Goal: Download file/media

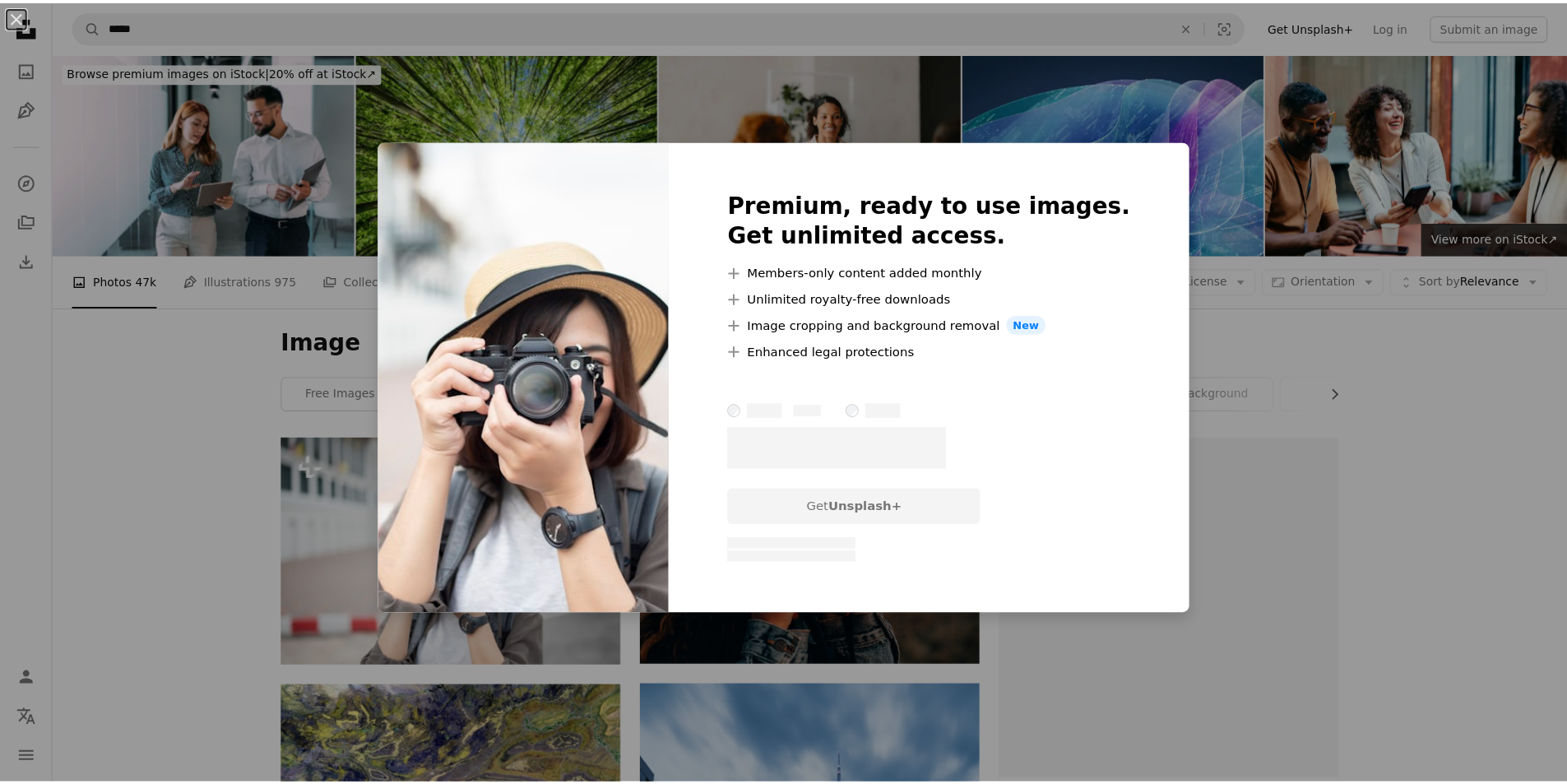
scroll to position [82, 0]
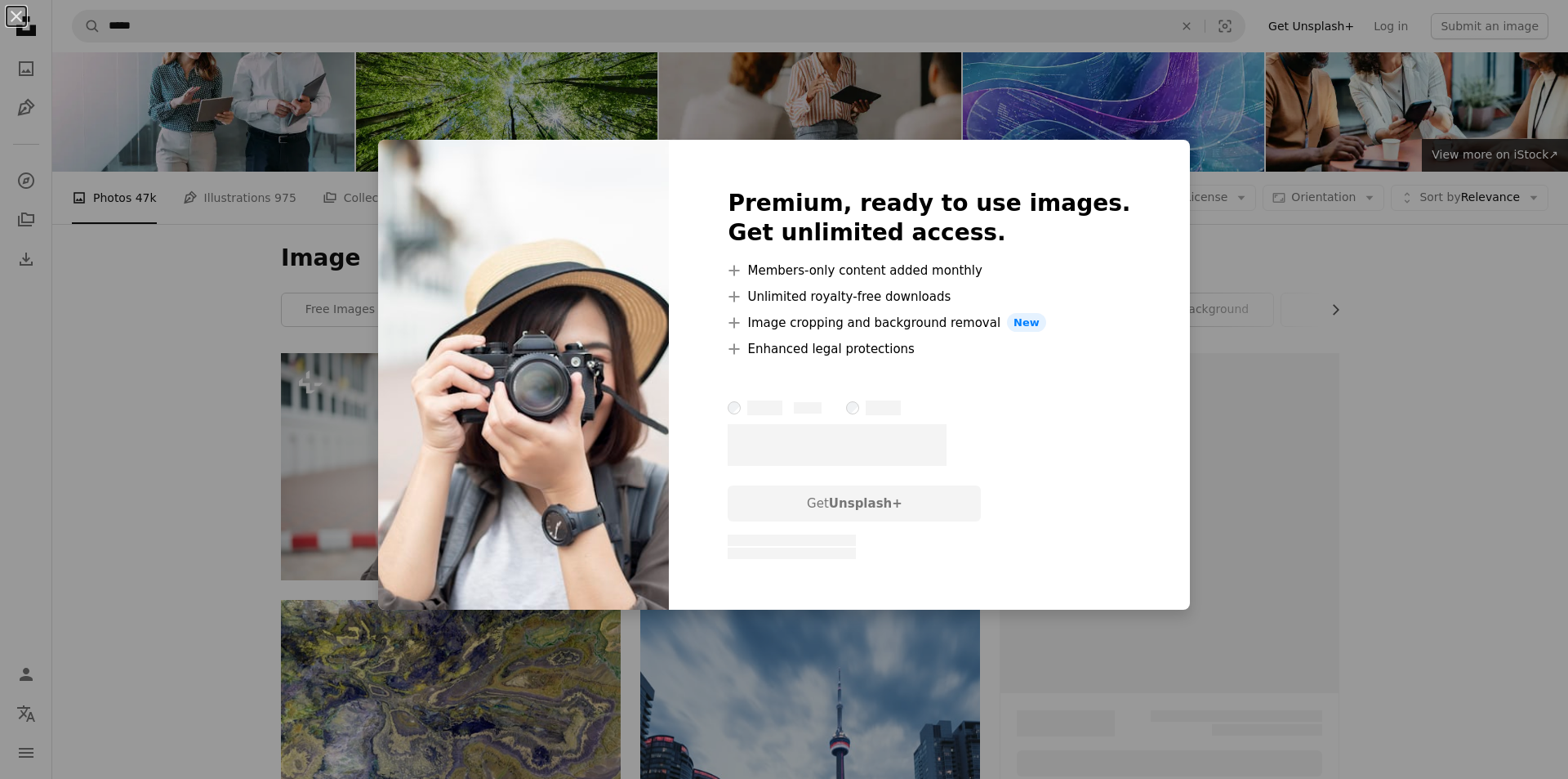
click at [707, 671] on div "An X shape Premium, ready to use images. Get unlimited access. A plus sign Memb…" at bounding box center [784, 389] width 1568 height 779
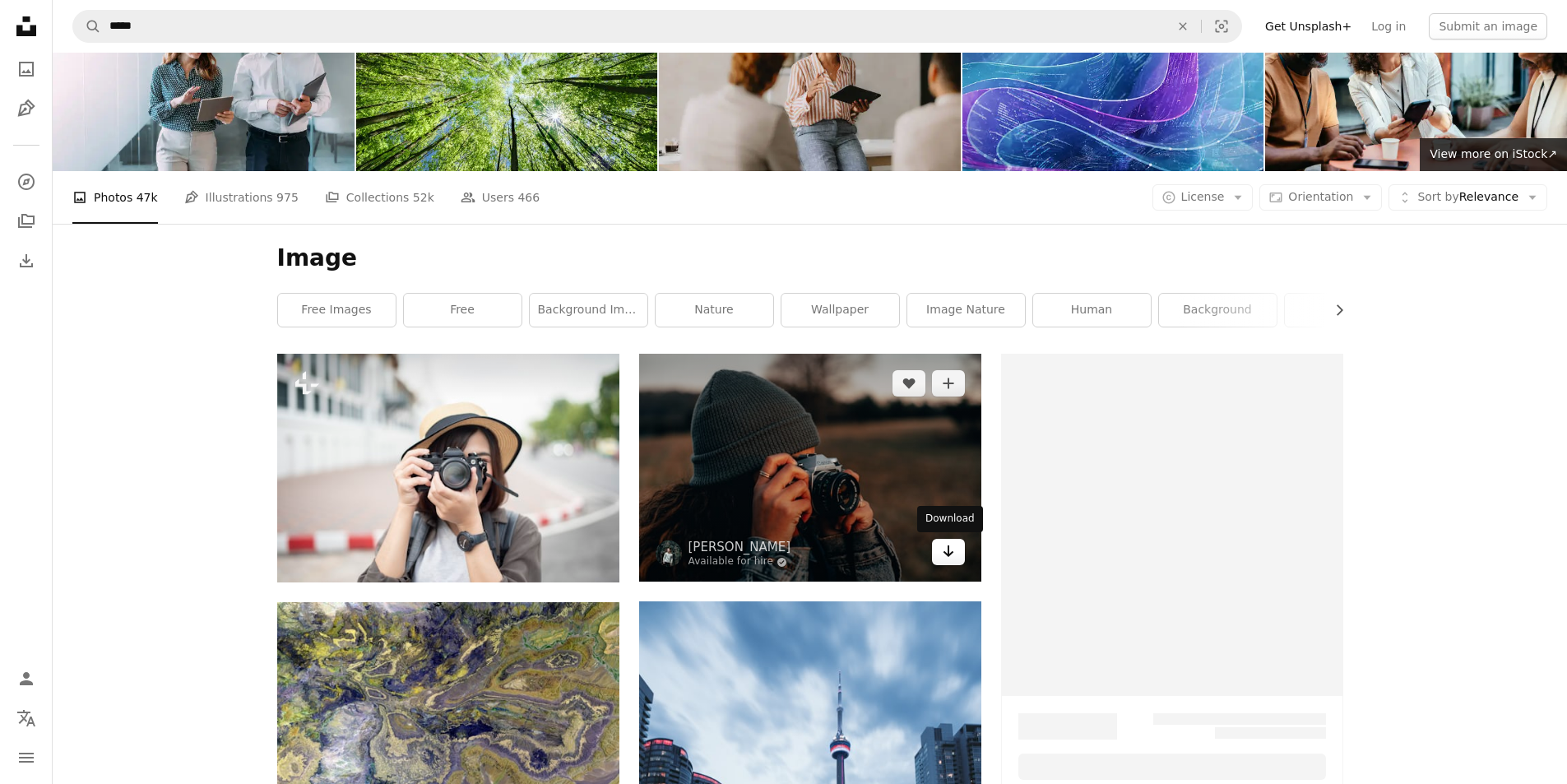
click at [955, 554] on icon "Arrow pointing down" at bounding box center [948, 551] width 13 height 19
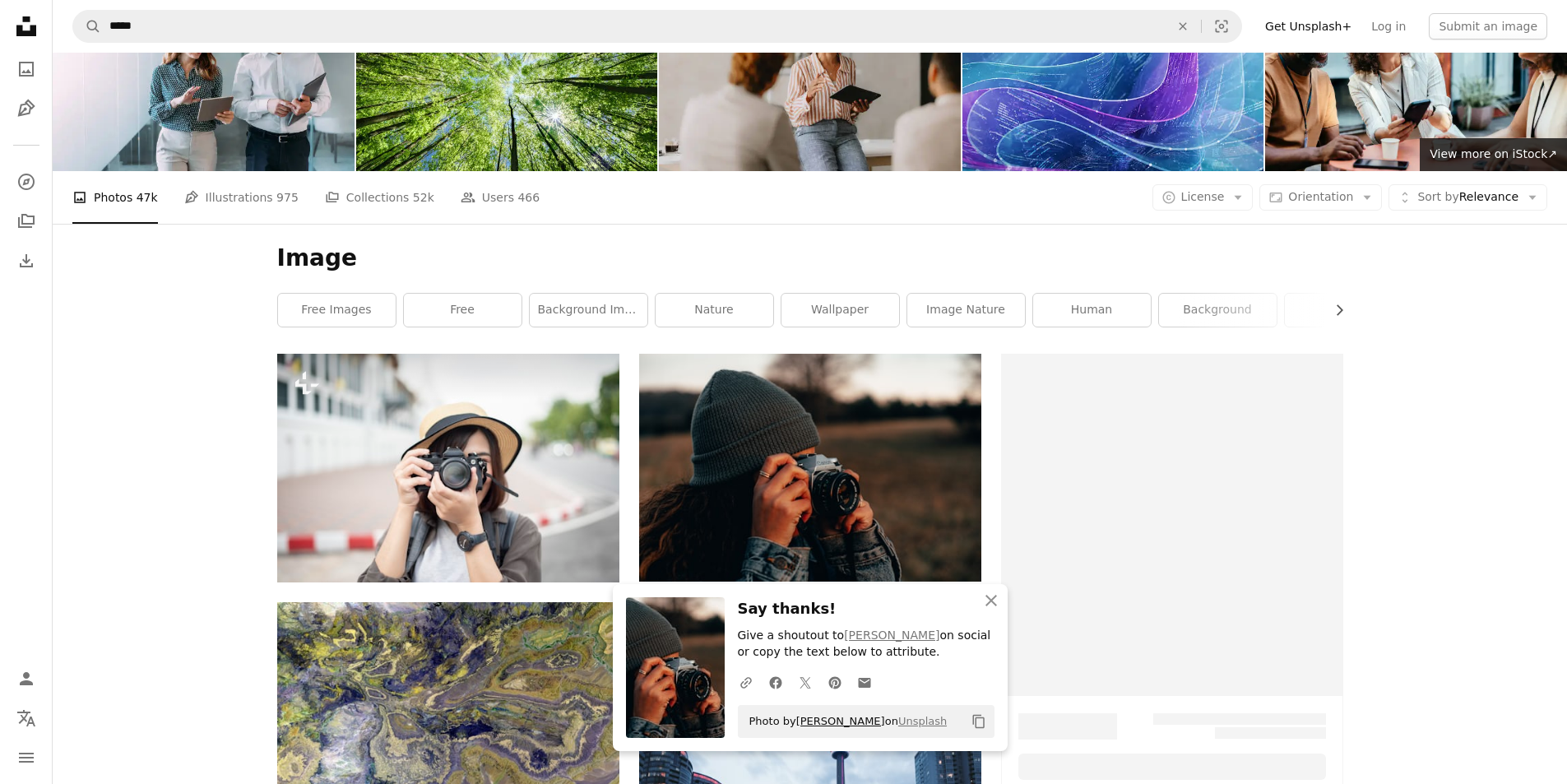
click at [843, 720] on link "[PERSON_NAME]" at bounding box center [841, 721] width 89 height 12
click at [994, 594] on icon "An X shape" at bounding box center [991, 600] width 19 height 19
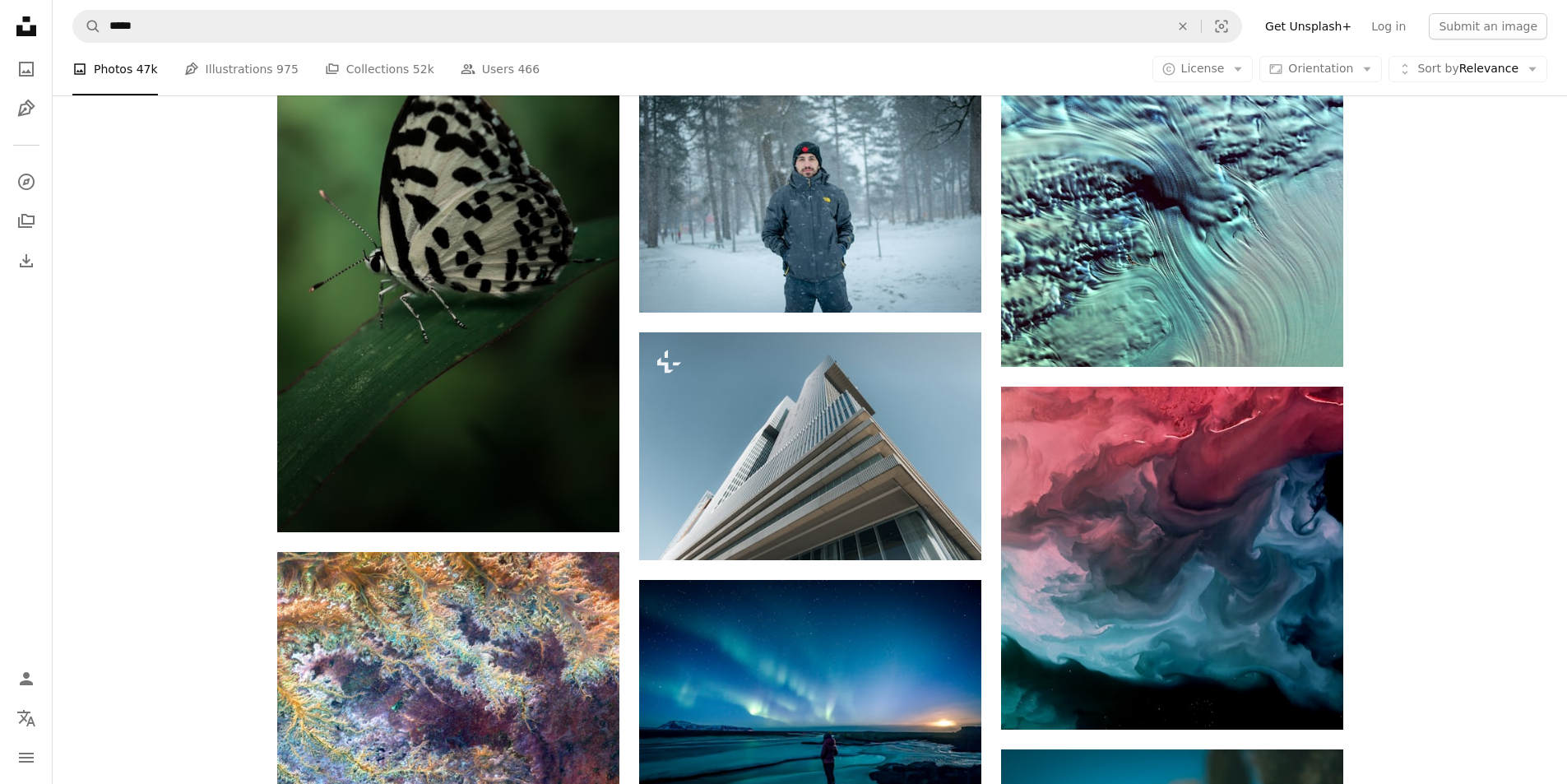
scroll to position [1151, 0]
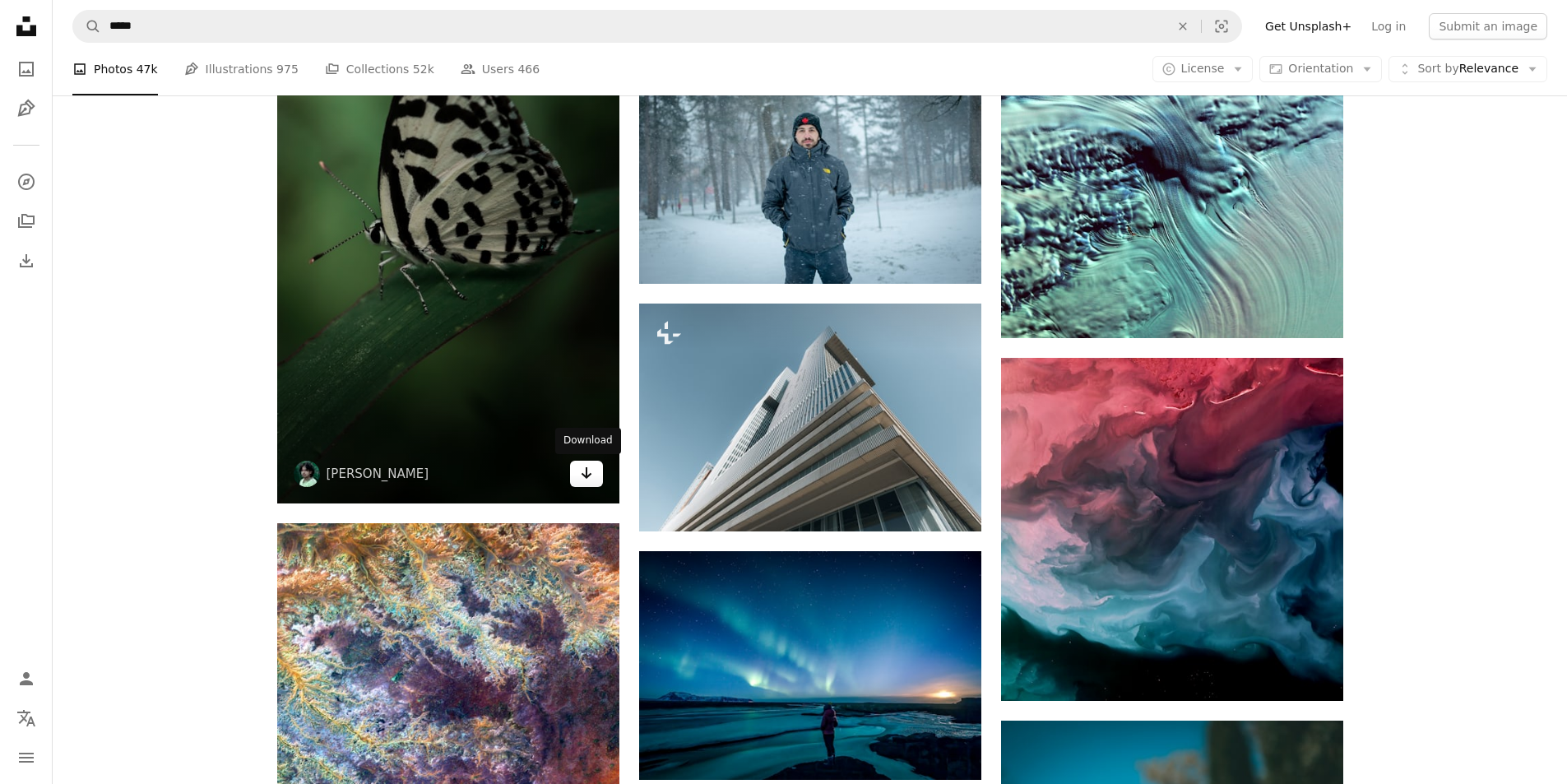
click at [596, 480] on link "Arrow pointing down" at bounding box center [586, 474] width 33 height 26
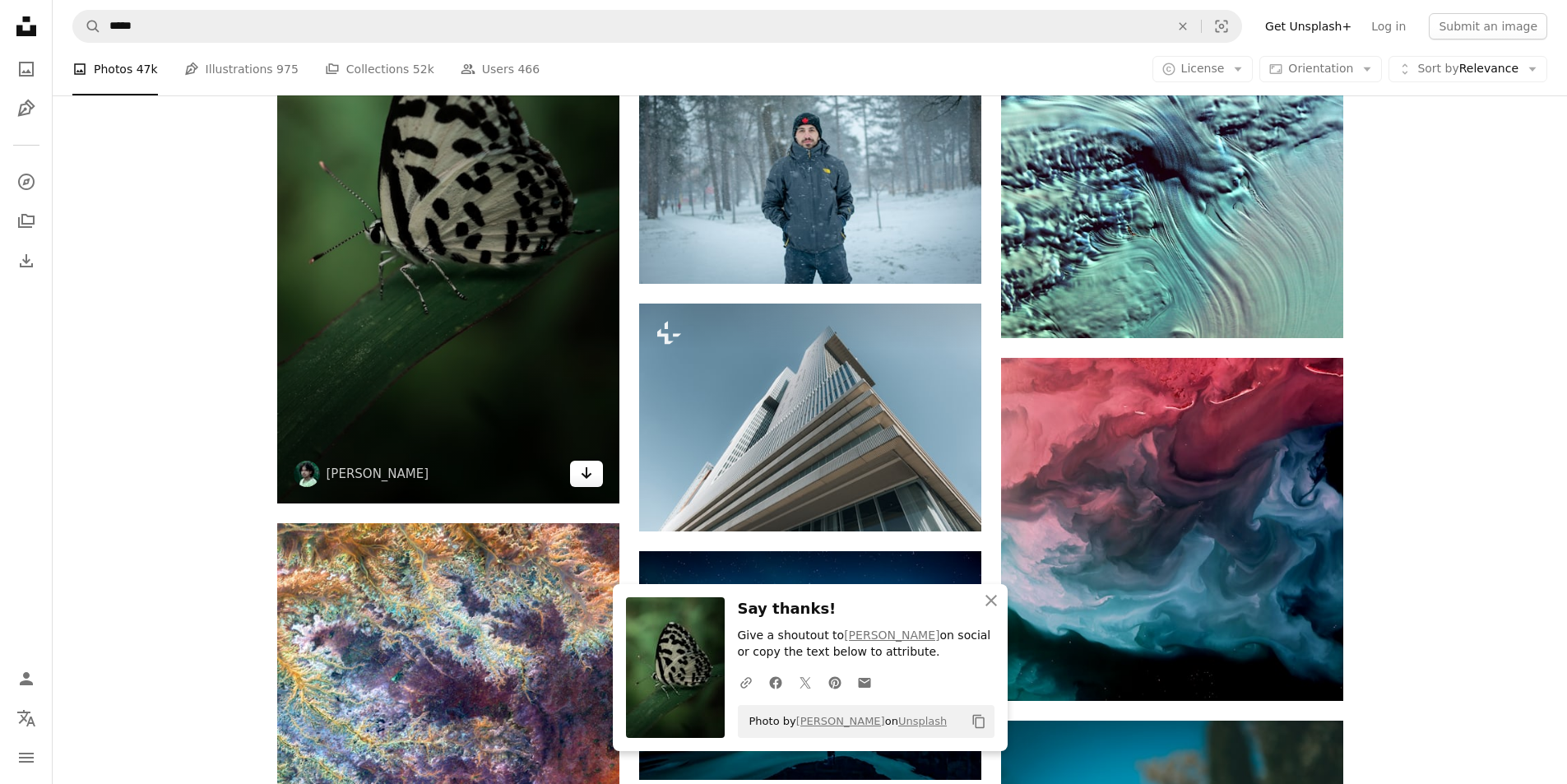
click at [592, 476] on icon "Arrow pointing down" at bounding box center [586, 473] width 13 height 19
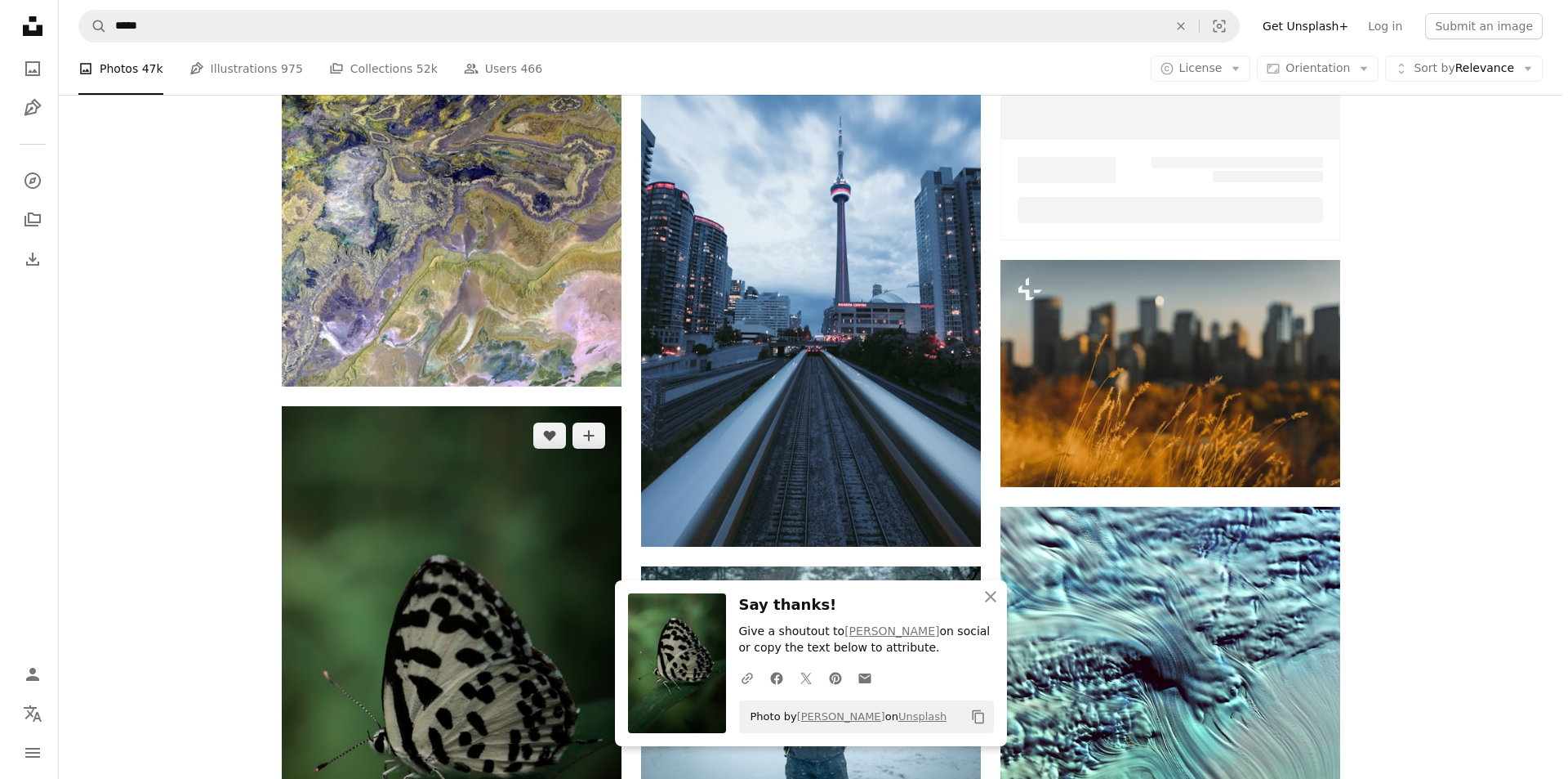
scroll to position [735, 0]
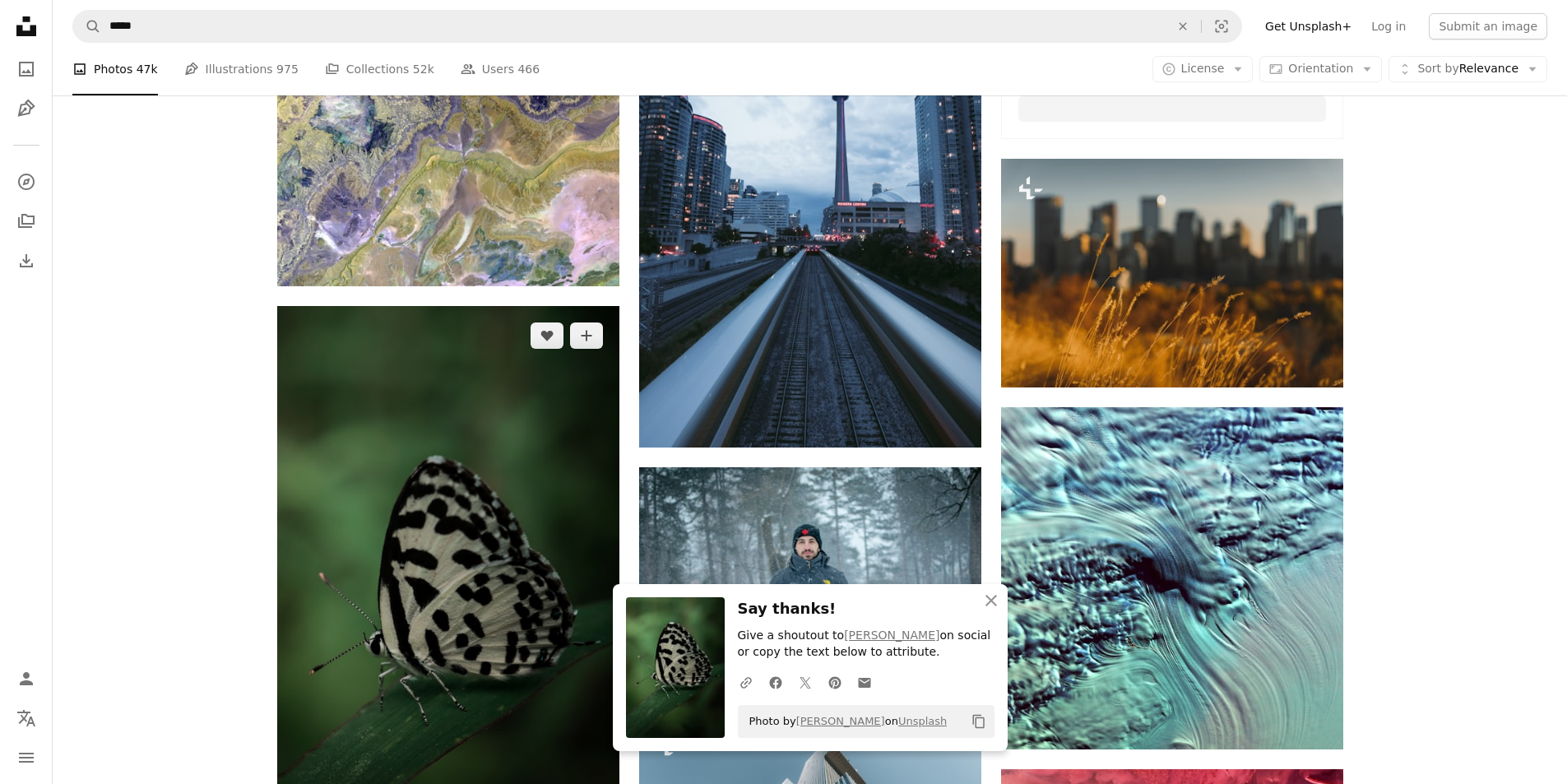
click at [511, 541] on img at bounding box center [448, 610] width 342 height 609
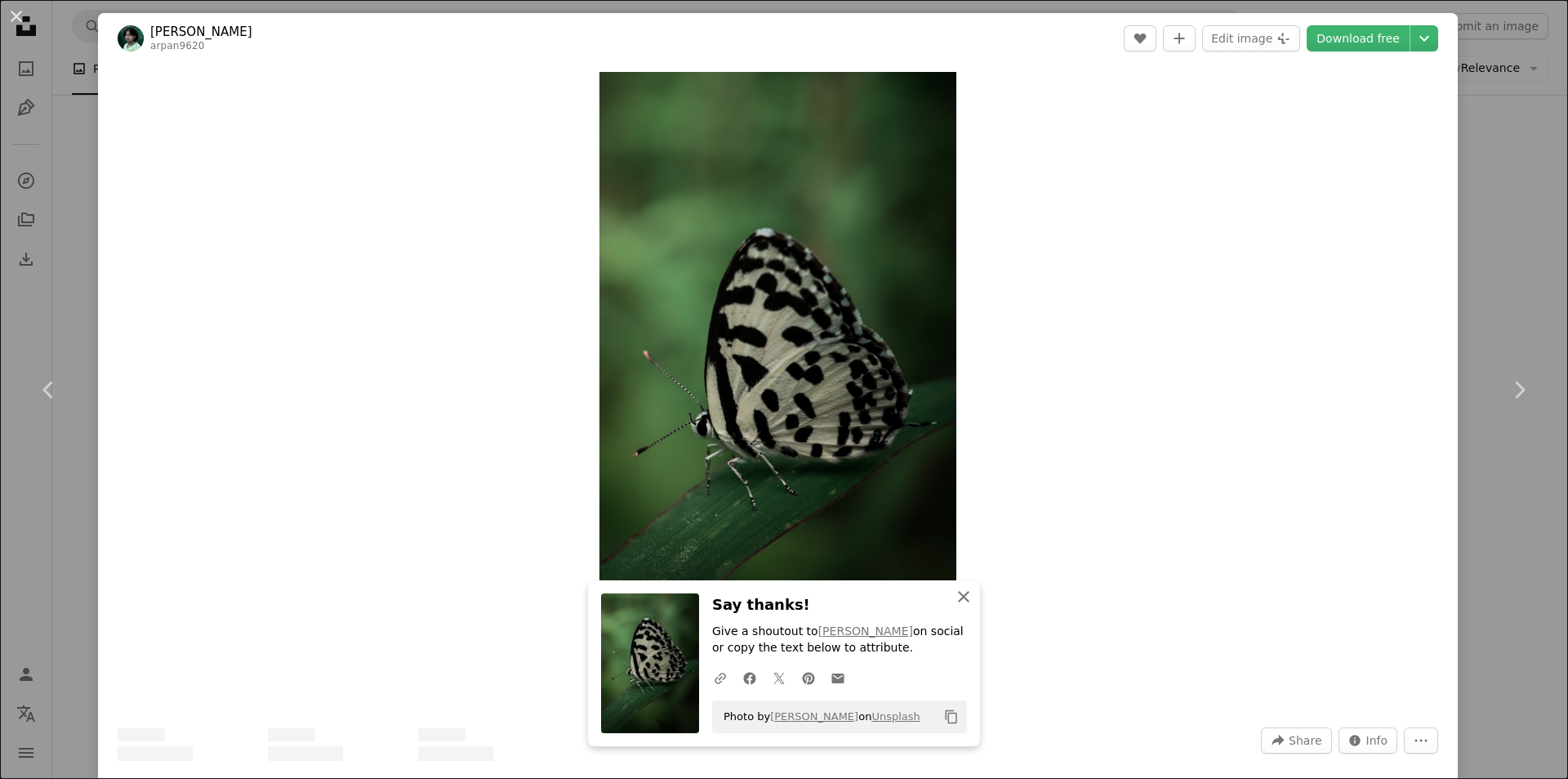
click at [963, 598] on icon "An X shape" at bounding box center [964, 596] width 19 height 19
